Goal: Find specific page/section: Find specific page/section

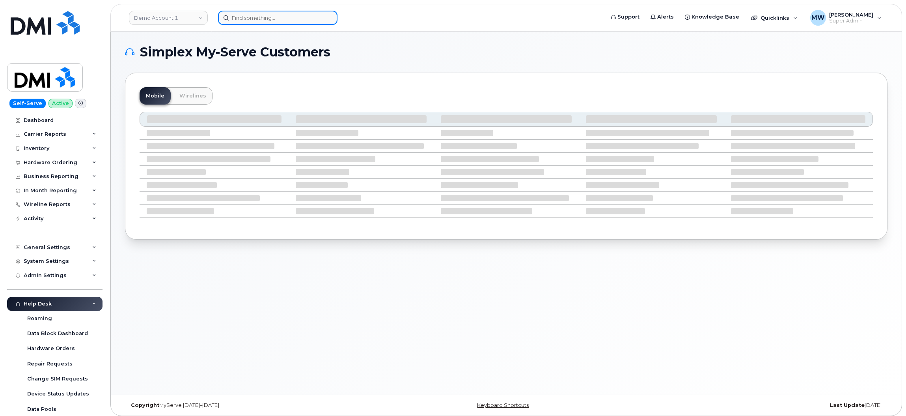
click at [276, 16] on input at bounding box center [277, 18] width 119 height 14
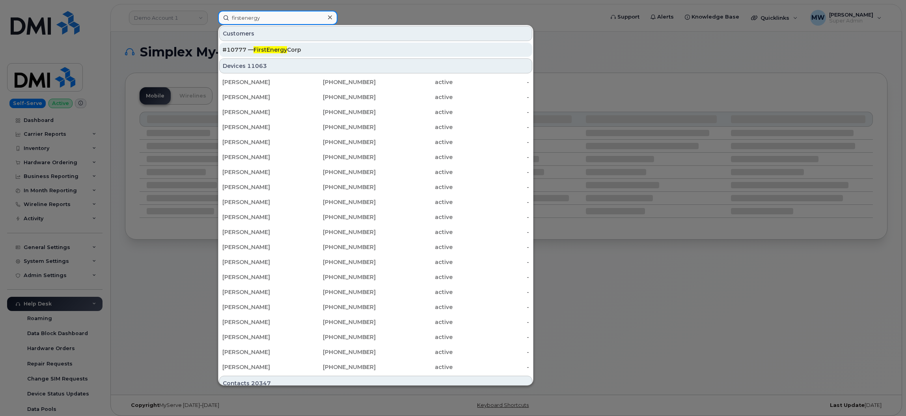
type input "firstenergy"
click at [276, 49] on span "FirstEnergy" at bounding box center [271, 49] width 34 height 7
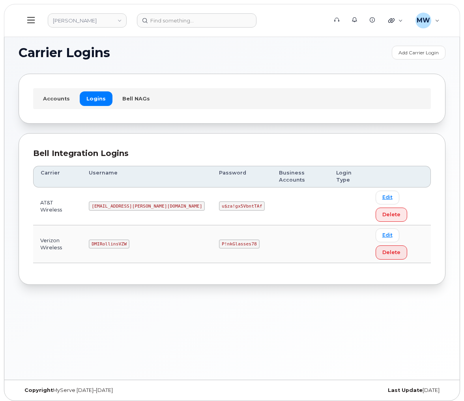
click at [119, 201] on code "MS-Rollins@dminc.com" at bounding box center [147, 205] width 116 height 9
copy code "MS-Rollins@dminc.com"
click at [219, 201] on code "u$za!gx5VbntTAf" at bounding box center [242, 205] width 46 height 9
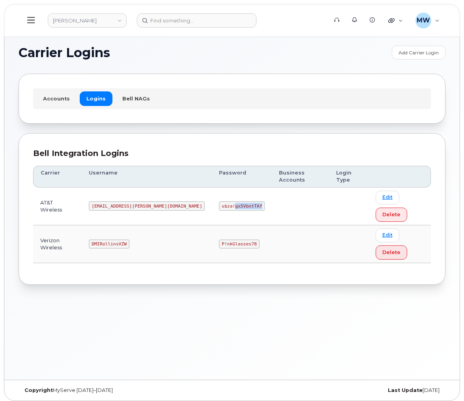
click at [219, 201] on code "u$za!gx5VbntTAf" at bounding box center [242, 205] width 46 height 9
copy code "u$za!gx5VbntTAf"
click at [110, 240] on code "DMIRollinsVZW" at bounding box center [109, 244] width 40 height 9
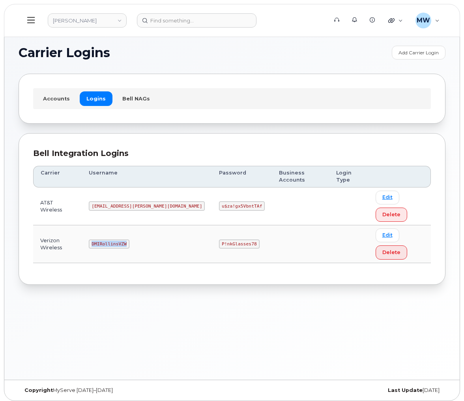
click at [110, 240] on code "DMIRollinsVZW" at bounding box center [109, 244] width 40 height 9
copy code "DMIRollinsVZW"
click at [212, 226] on td "P!nkGlasses78" at bounding box center [242, 245] width 60 height 38
drag, startPoint x: 178, startPoint y: 213, endPoint x: 182, endPoint y: 213, distance: 4.0
click at [212, 226] on td "P!nkGlasses78" at bounding box center [242, 245] width 60 height 38
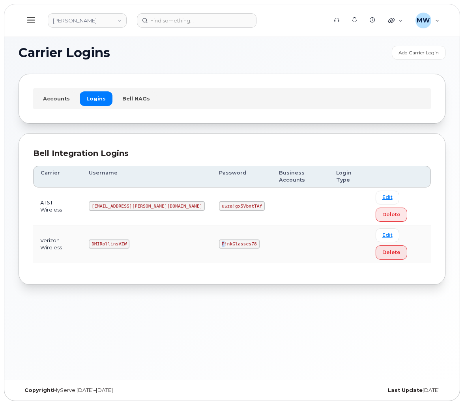
click at [219, 240] on code "P!nkGlasses78" at bounding box center [239, 244] width 40 height 9
